Goal: Find specific page/section: Find specific page/section

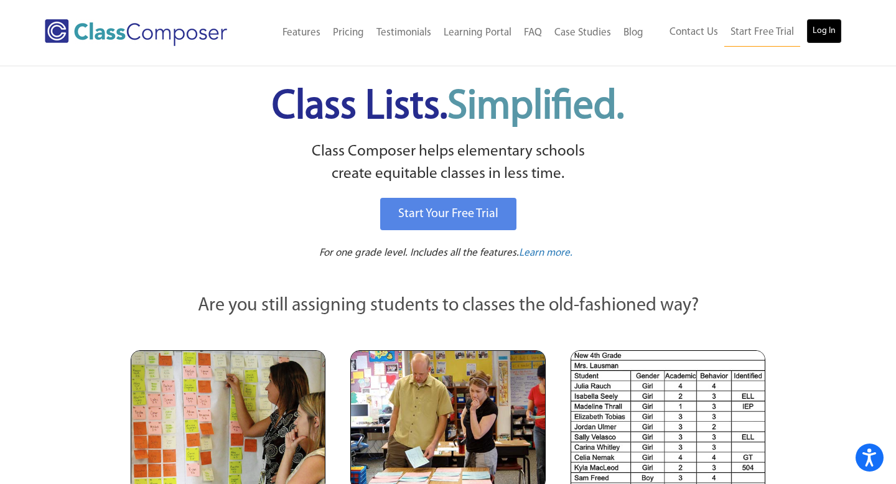
click at [825, 34] on link "Log In" at bounding box center [823, 31] width 35 height 25
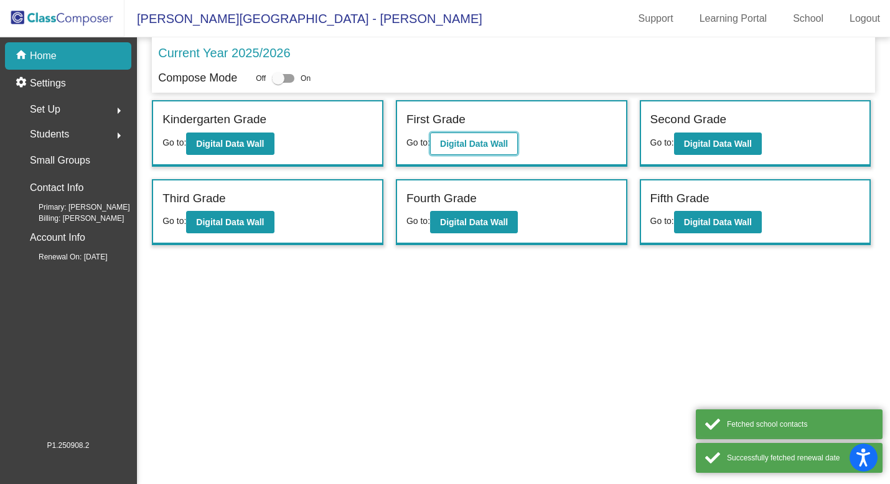
click at [473, 142] on b "Digital Data Wall" at bounding box center [474, 144] width 68 height 10
